Goal: Task Accomplishment & Management: Manage account settings

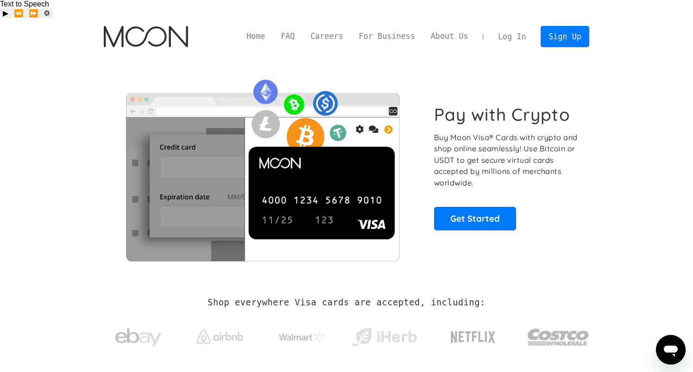
click at [507, 26] on link "Log In" at bounding box center [512, 36] width 44 height 20
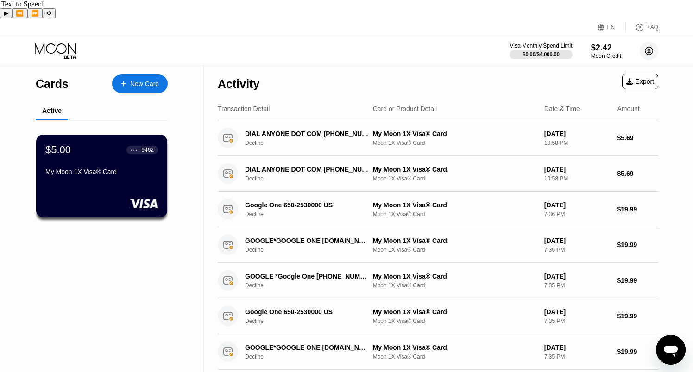
click at [650, 42] on circle at bounding box center [648, 51] width 19 height 19
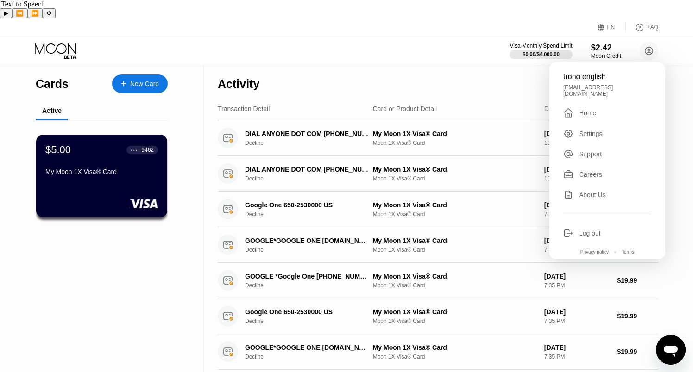
click at [308, 44] on div "Visa Monthly Spend Limit $0.00 / $4,000.00 $2.42 Moon Credit trono english tron…" at bounding box center [346, 51] width 693 height 28
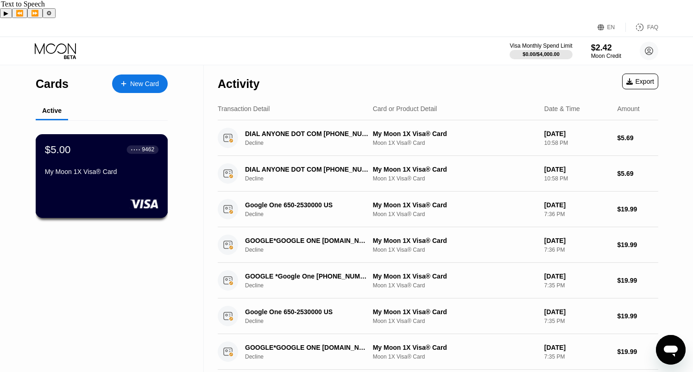
click at [124, 144] on div "$5.00 ● ● ● ● 9462 My Moon 1X Visa® Card" at bounding box center [101, 162] width 113 height 36
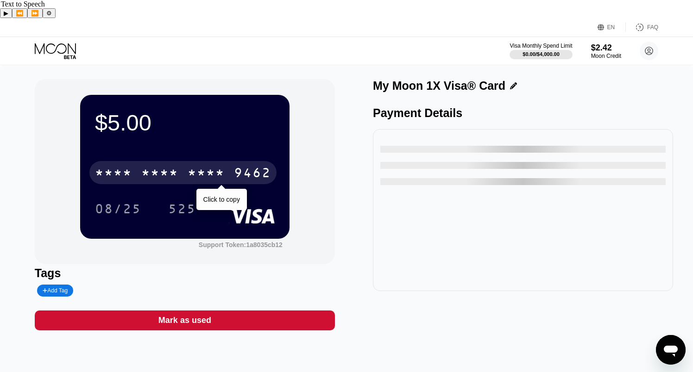
click at [165, 167] on div "* * * *" at bounding box center [159, 174] width 37 height 15
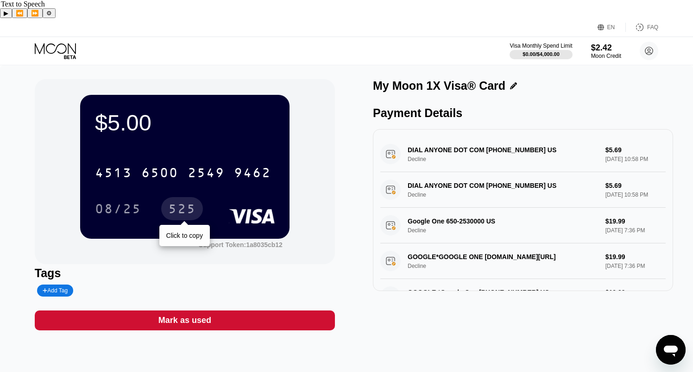
click at [180, 203] on div "525" at bounding box center [182, 210] width 28 height 15
